Goal: Information Seeking & Learning: Learn about a topic

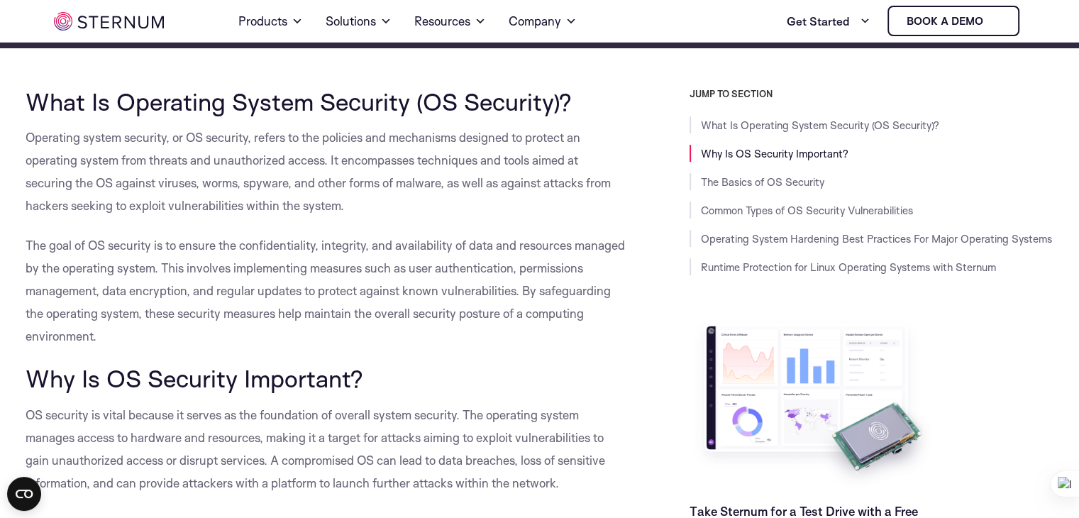
scroll to position [323, 0]
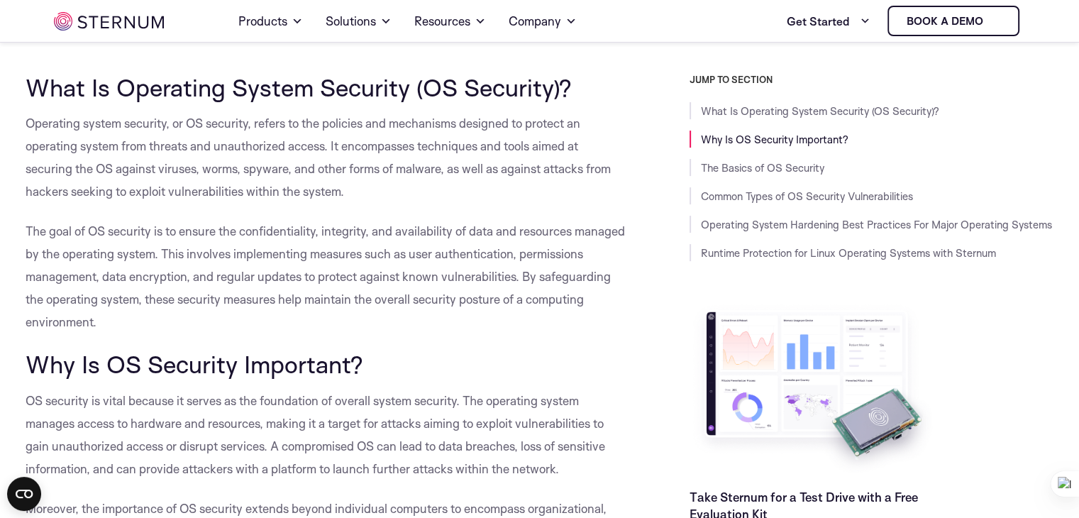
click at [629, 101] on div "JUMP TO SECTION What Is Operating System Security (OS Security)? Why Is OS Secu…" at bounding box center [839, 318] width 429 height 488
drag, startPoint x: 26, startPoint y: 84, endPoint x: 595, endPoint y: 87, distance: 569.1
click at [595, 87] on h2 "What Is Operating System Security (OS Security)?" at bounding box center [326, 87] width 600 height 27
copy span "What Is Operating System Security (OS Security)?"
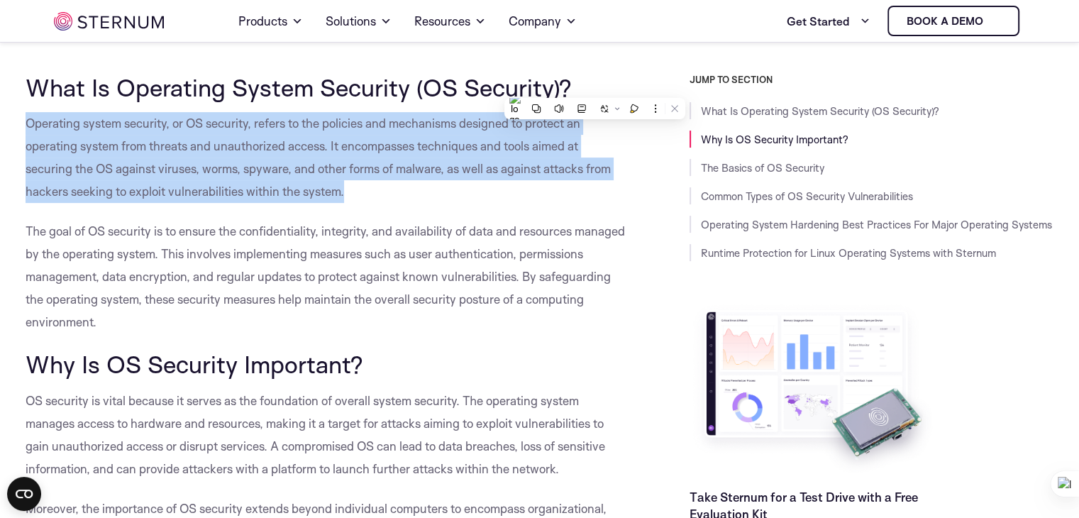
drag, startPoint x: 25, startPoint y: 121, endPoint x: 370, endPoint y: 199, distance: 353.6
click at [370, 199] on p "Operating system security, or OS security, refers to the policies and mechanism…" at bounding box center [326, 157] width 600 height 91
click at [314, 219] on icon at bounding box center [311, 221] width 9 height 9
drag, startPoint x: 28, startPoint y: 228, endPoint x: 247, endPoint y: 321, distance: 238.4
click at [247, 321] on p "The goal of OS security is to ensure the confidentiality, integrity, and availa…" at bounding box center [326, 277] width 600 height 114
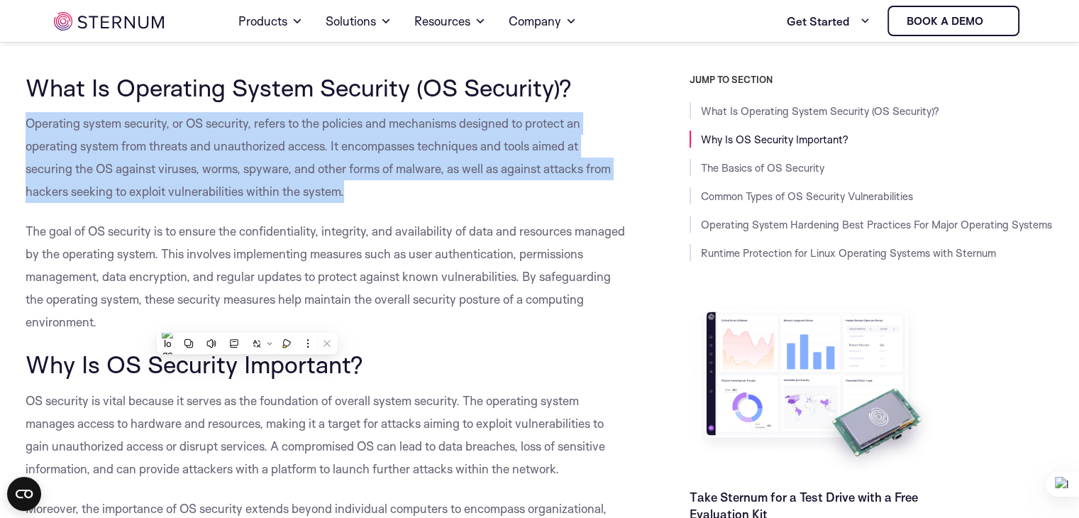
copy span "The goal of OS security is to ensure the confidentiality, integrity, and availa…"
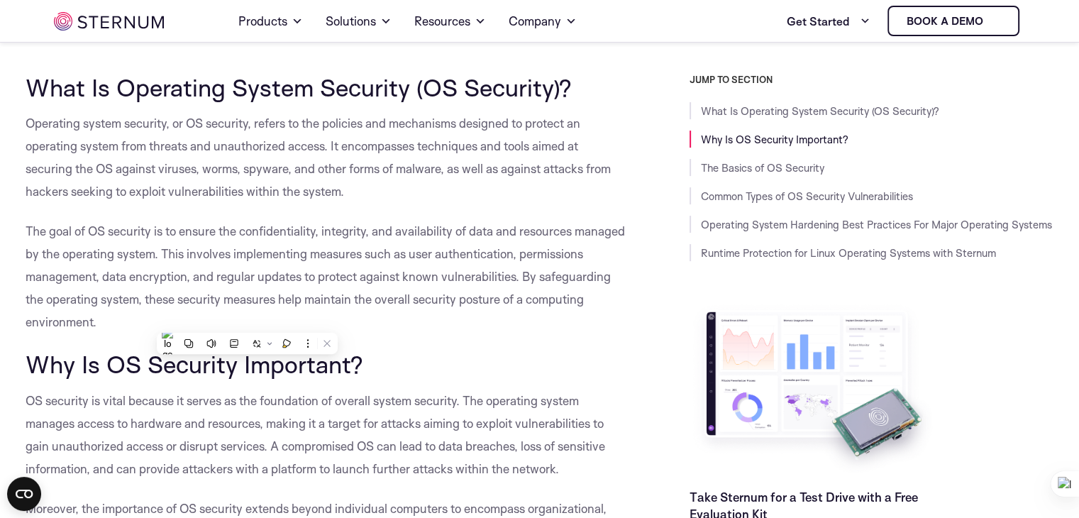
click at [536, 356] on h2 "Why Is OS Security Important?" at bounding box center [326, 364] width 600 height 27
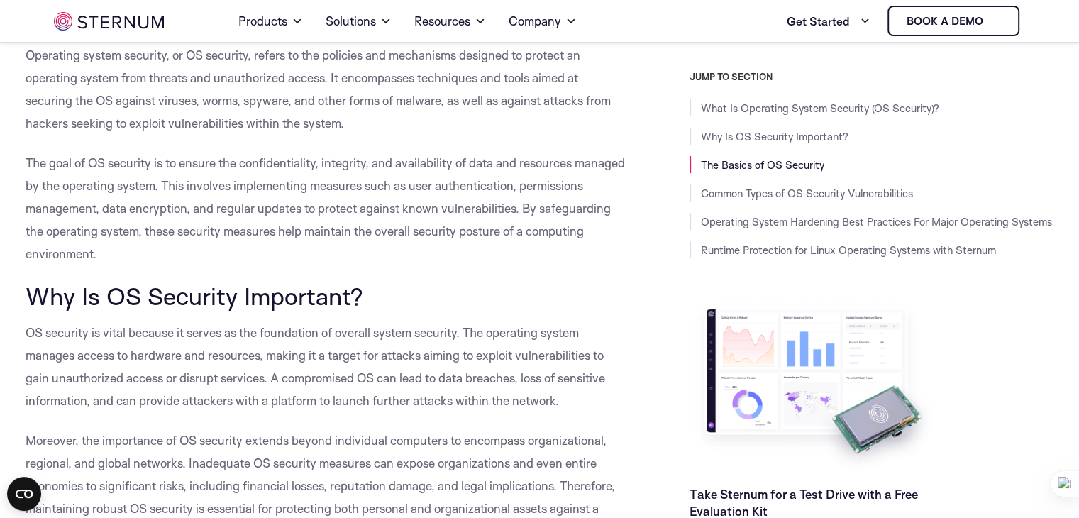
scroll to position [533, 0]
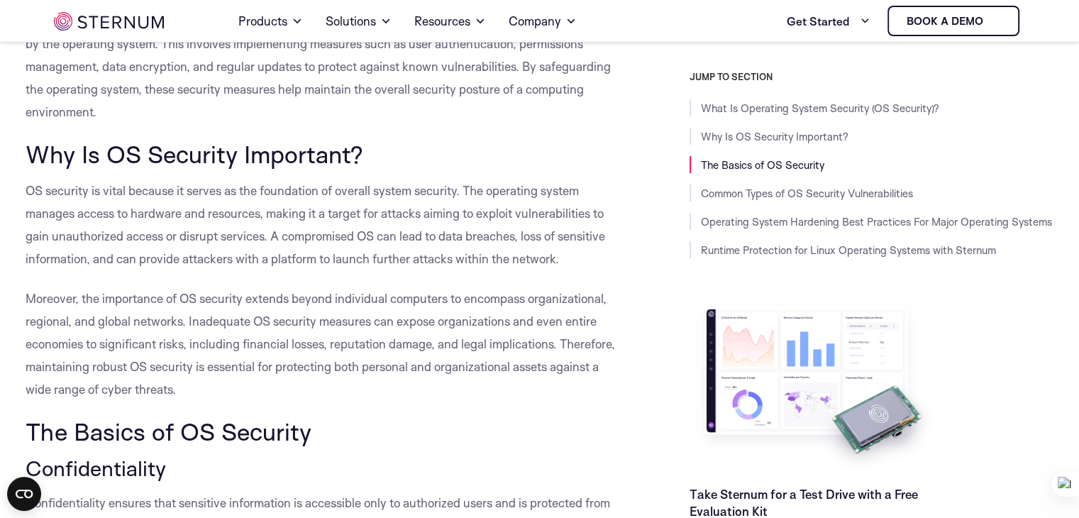
drag, startPoint x: 25, startPoint y: 144, endPoint x: 459, endPoint y: 380, distance: 494.4
copy div "Why Is OS Security Important? OS security is vital because it serves as the fou…"
click at [530, 432] on h2 "The Basics of OS Security" at bounding box center [326, 431] width 600 height 27
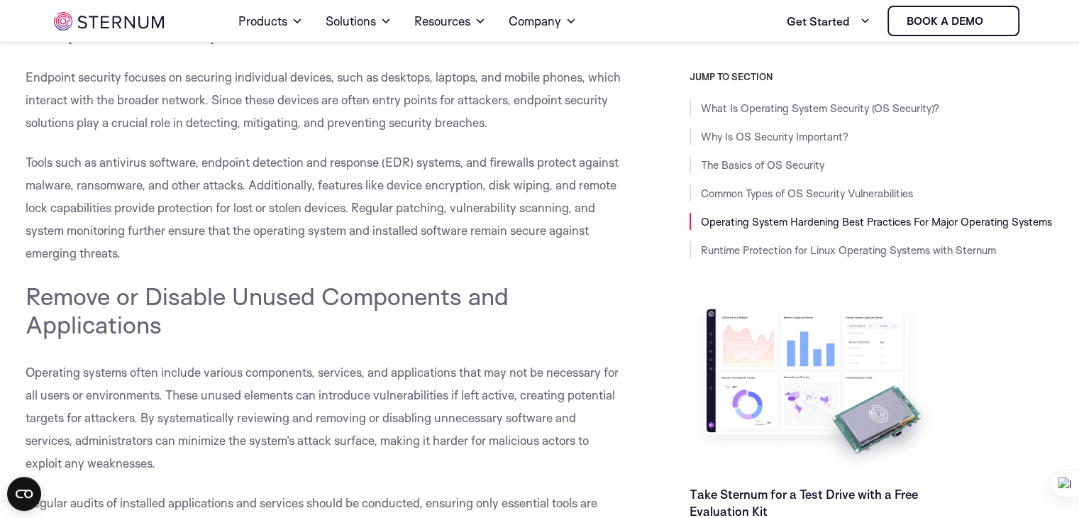
scroll to position [5052, 0]
